Goal: Obtain resource: Download file/media

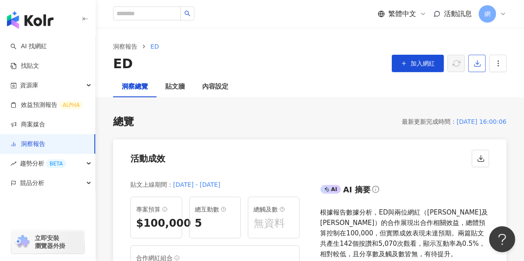
click at [476, 67] on icon "button" at bounding box center [477, 64] width 8 height 8
click at [480, 83] on span "匯出 PPT" at bounding box center [490, 85] width 30 height 10
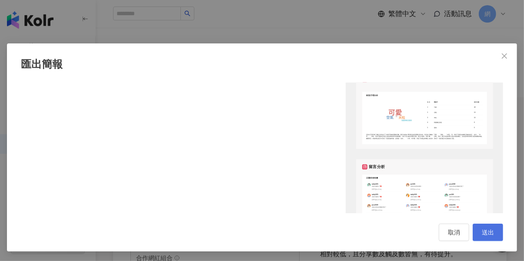
scroll to position [1043, 0]
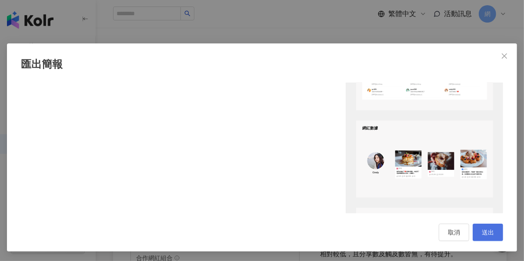
click at [493, 231] on span "送出" at bounding box center [488, 232] width 12 height 7
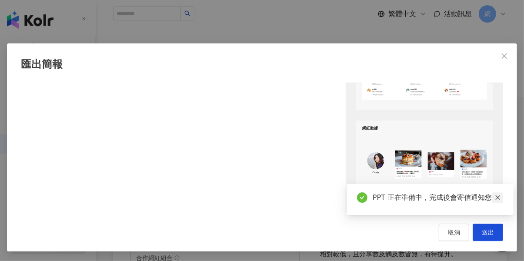
click at [495, 199] on icon "close" at bounding box center [498, 198] width 6 height 6
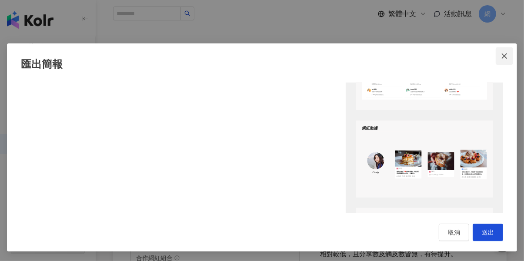
click at [502, 56] on icon "close" at bounding box center [504, 56] width 7 height 7
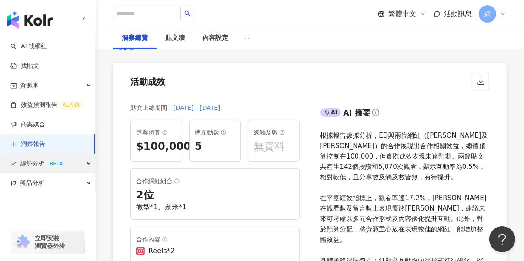
scroll to position [87, 0]
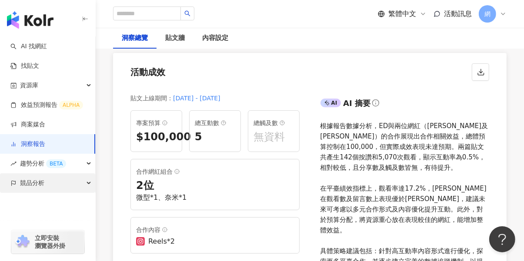
click at [87, 183] on icon "button" at bounding box center [89, 183] width 4 height 0
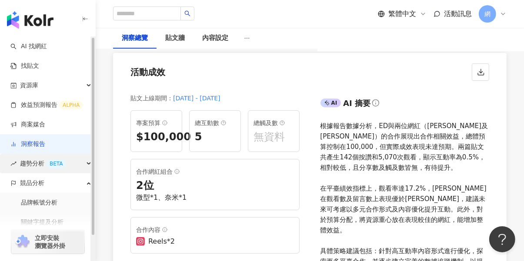
click at [85, 166] on div "趨勢分析 BETA" at bounding box center [47, 164] width 95 height 20
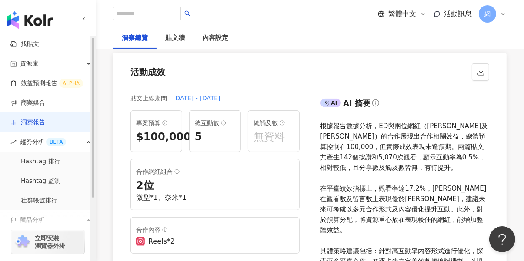
scroll to position [0, 0]
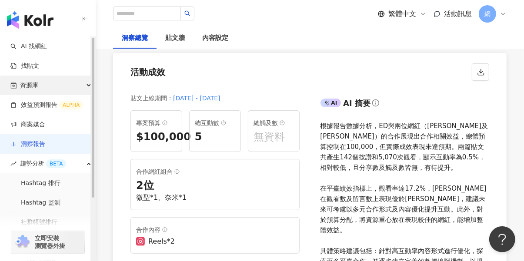
click at [83, 86] on div "資源庫" at bounding box center [47, 86] width 95 height 20
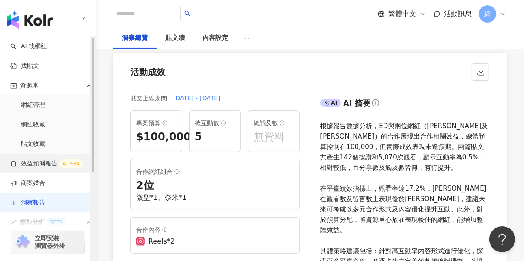
click at [43, 164] on link "效益預測報告 ALPHA" at bounding box center [46, 164] width 73 height 9
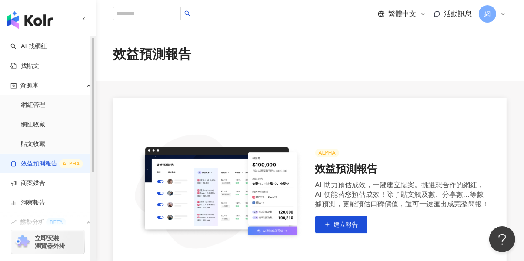
scroll to position [163, 0]
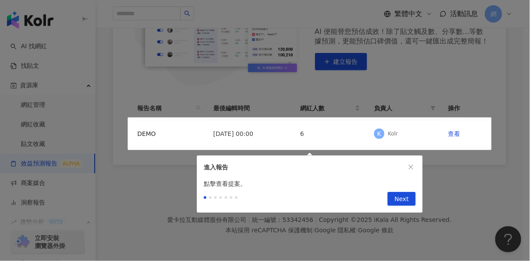
click at [156, 193] on div at bounding box center [265, 130] width 530 height 261
click at [408, 164] on icon "close" at bounding box center [411, 167] width 6 height 6
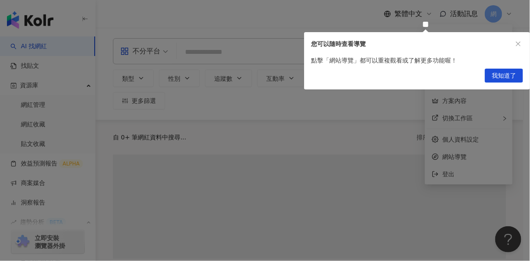
click at [305, 162] on div at bounding box center [265, 130] width 530 height 261
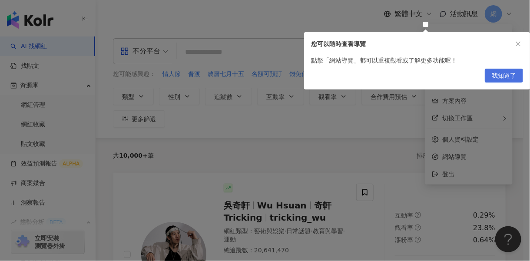
click at [492, 77] on span "我知道了" at bounding box center [504, 76] width 24 height 14
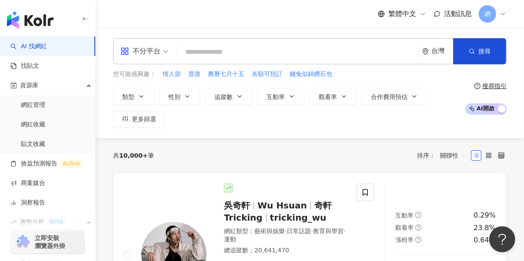
click at [446, 16] on span "活動訊息" at bounding box center [458, 14] width 28 height 8
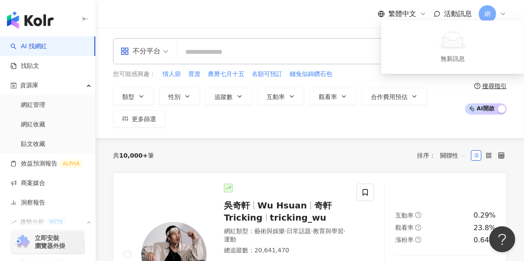
click at [504, 15] on icon at bounding box center [503, 13] width 7 height 7
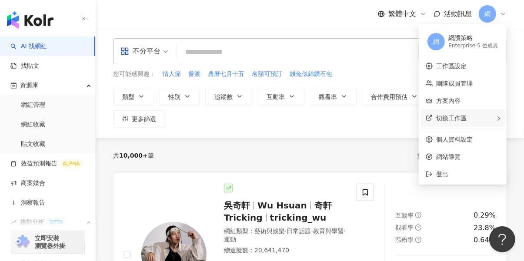
click at [446, 123] on div "切換工作區" at bounding box center [462, 118] width 84 height 17
click at [384, 158] on div "共 10,000+ 筆 排序： 關聯性" at bounding box center [309, 156] width 393 height 14
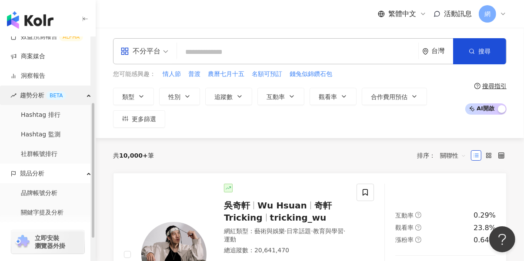
scroll to position [130, 0]
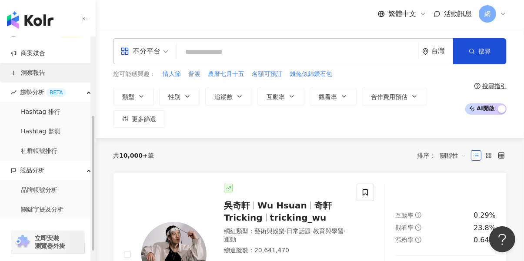
click at [37, 77] on link "洞察報告" at bounding box center [27, 73] width 35 height 9
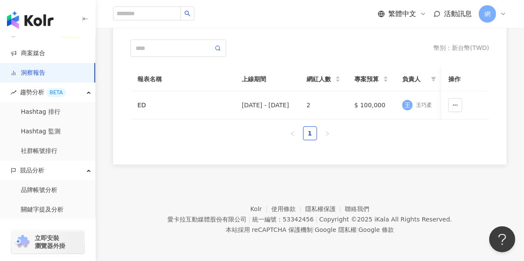
scroll to position [82, 0]
click at [460, 101] on button "button" at bounding box center [455, 105] width 14 height 14
